Goal: Task Accomplishment & Management: Complete application form

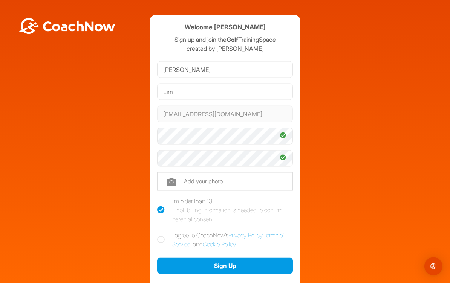
scroll to position [1, 0]
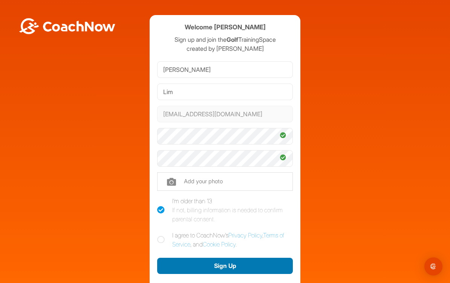
click at [283, 269] on button "Sign Up" at bounding box center [225, 266] width 136 height 16
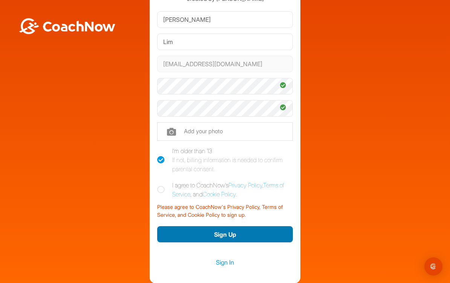
scroll to position [50, 0]
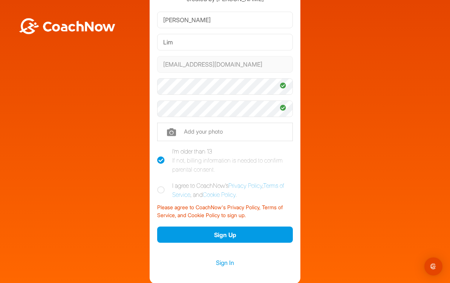
click at [157, 188] on icon at bounding box center [161, 191] width 8 height 8
click at [157, 186] on input "I agree to CoachNow's Privacy Policy , Terms of Service , and Cookie Policy ." at bounding box center [159, 183] width 5 height 5
checkbox input "true"
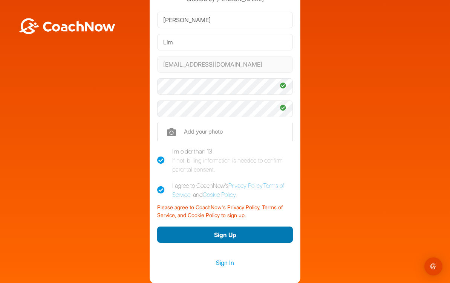
click at [266, 241] on button "Sign Up" at bounding box center [225, 235] width 136 height 16
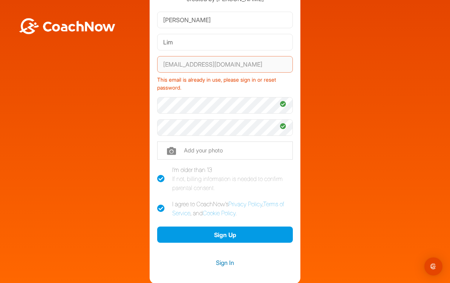
click at [230, 265] on link "Sign In" at bounding box center [225, 263] width 136 height 10
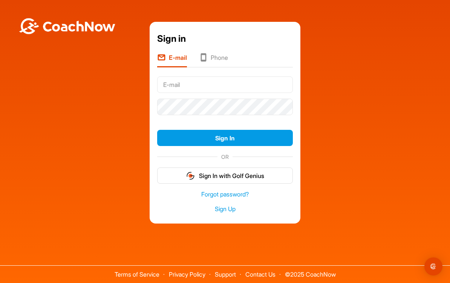
scroll to position [1, 0]
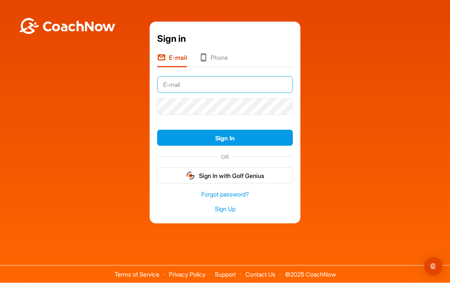
type input "[EMAIL_ADDRESS][DOMAIN_NAME]"
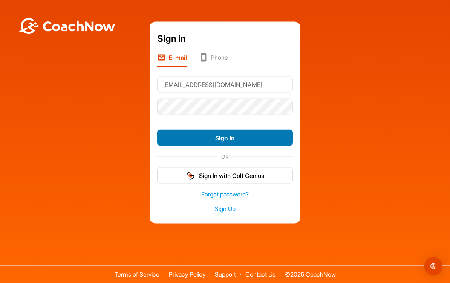
click at [282, 144] on button "Sign In" at bounding box center [225, 138] width 136 height 16
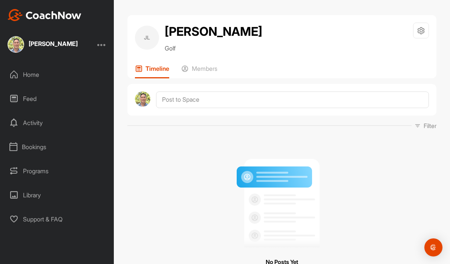
click at [35, 76] on div "Home" at bounding box center [57, 74] width 106 height 19
